Goal: Transaction & Acquisition: Purchase product/service

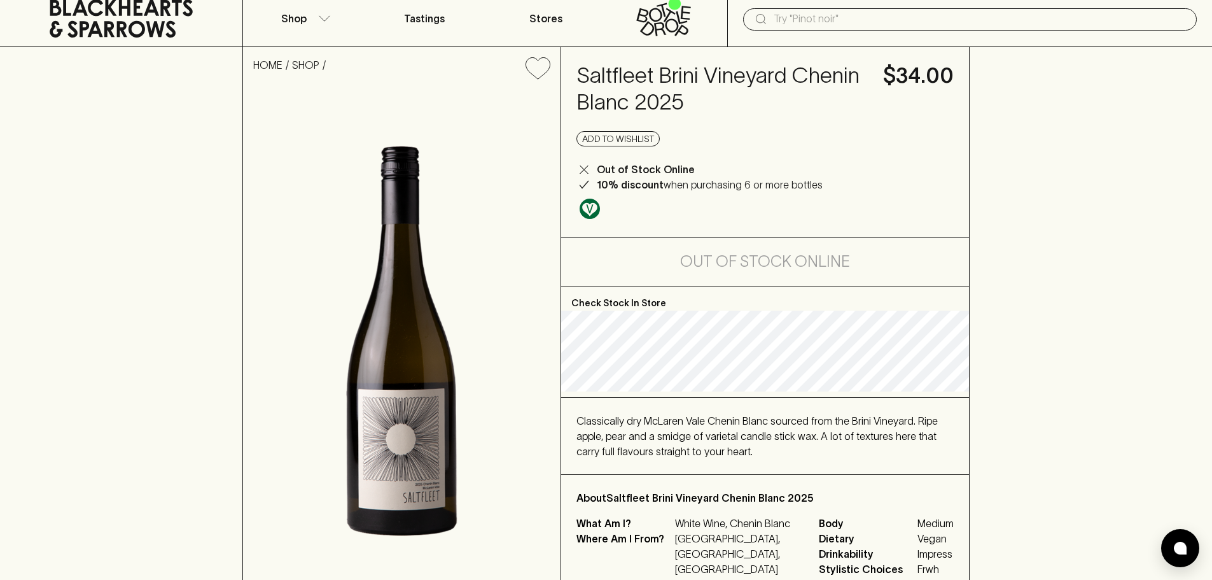
scroll to position [64, 0]
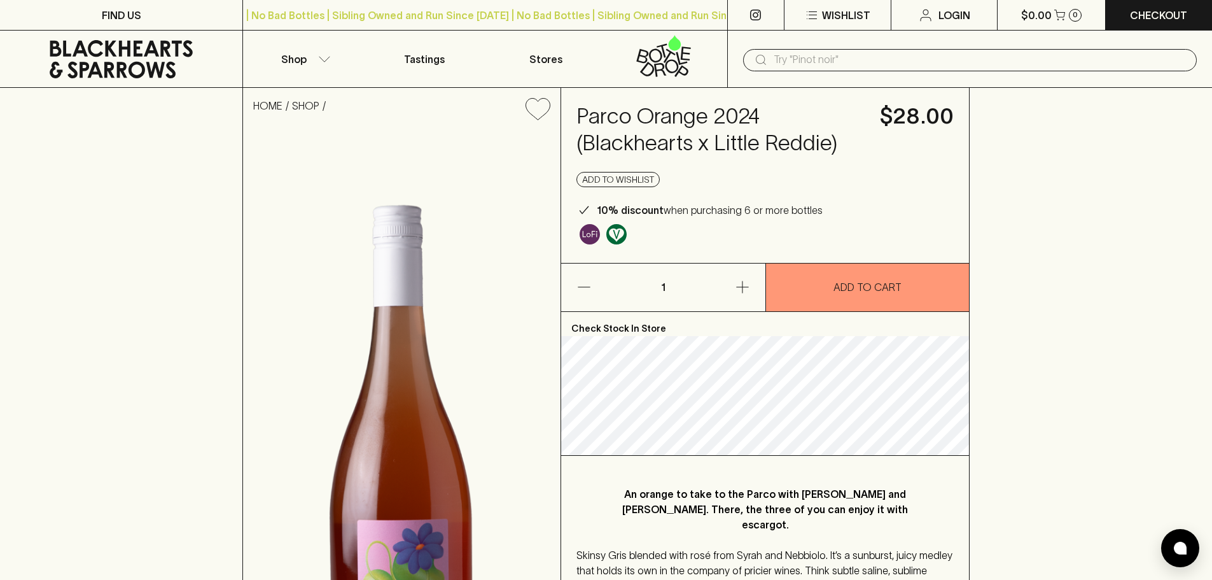
click at [1116, 323] on div "HOME SHOP Parco Orange 2024 (Blackhearts x Little Reddie) $28.00 Add to wishlis…" at bounding box center [606, 438] width 1212 height 700
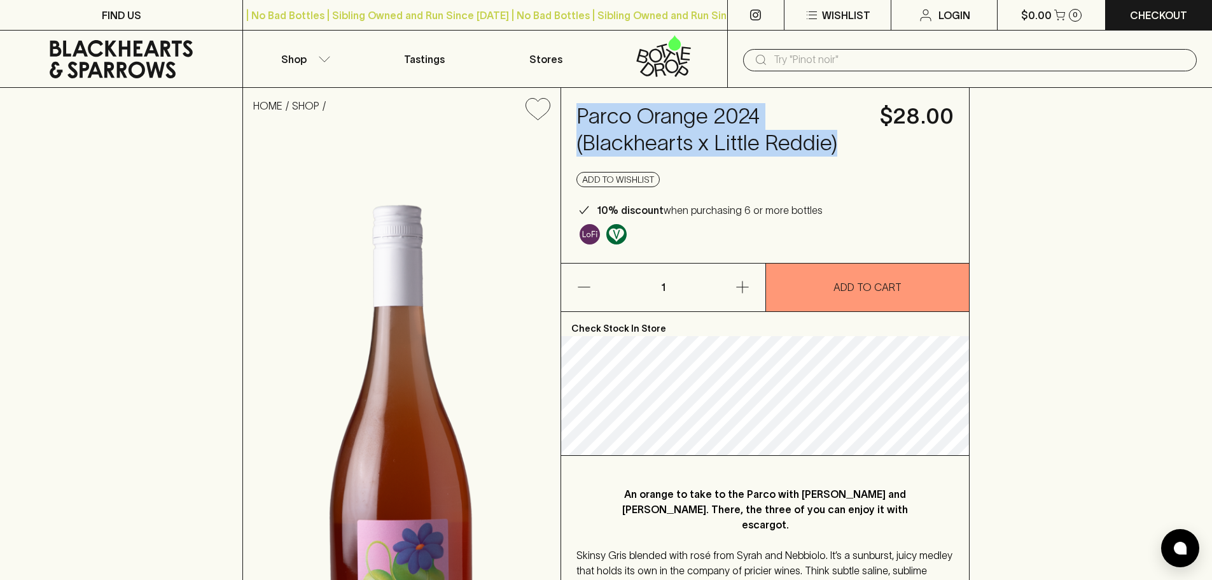
drag, startPoint x: 839, startPoint y: 136, endPoint x: 571, endPoint y: 110, distance: 269.1
click at [571, 110] on div "Parco Orange 2024 (Blackhearts x Little Reddie) $28.00 Add to wishlist 10% disc…" at bounding box center [765, 175] width 408 height 175
copy h4 "Parco Orange 2024 (Blackhearts x Little Reddie)"
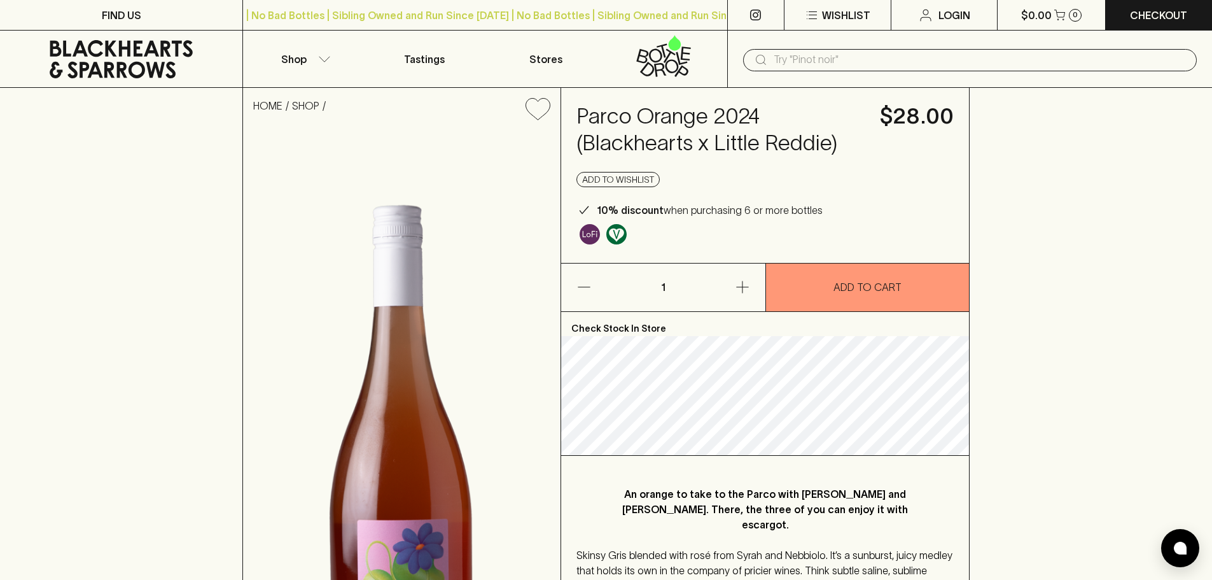
click at [1034, 342] on div "HOME SHOP Parco Orange 2024 (Blackhearts x Little Reddie) $28.00 Add to wishlis…" at bounding box center [606, 438] width 1212 height 700
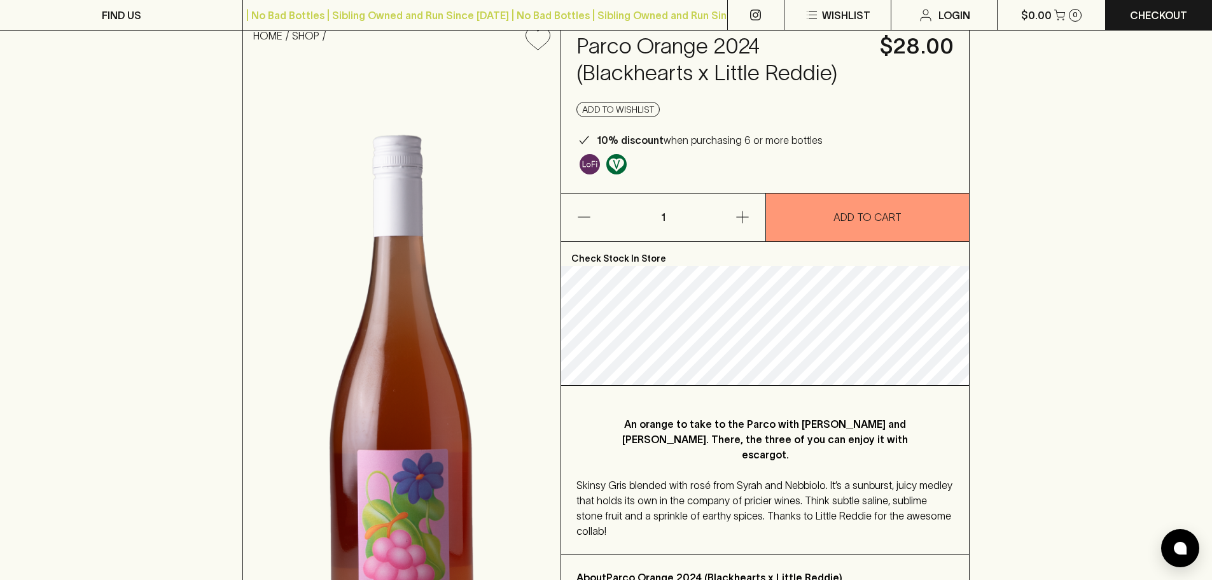
scroll to position [191, 0]
